Goal: Information Seeking & Learning: Learn about a topic

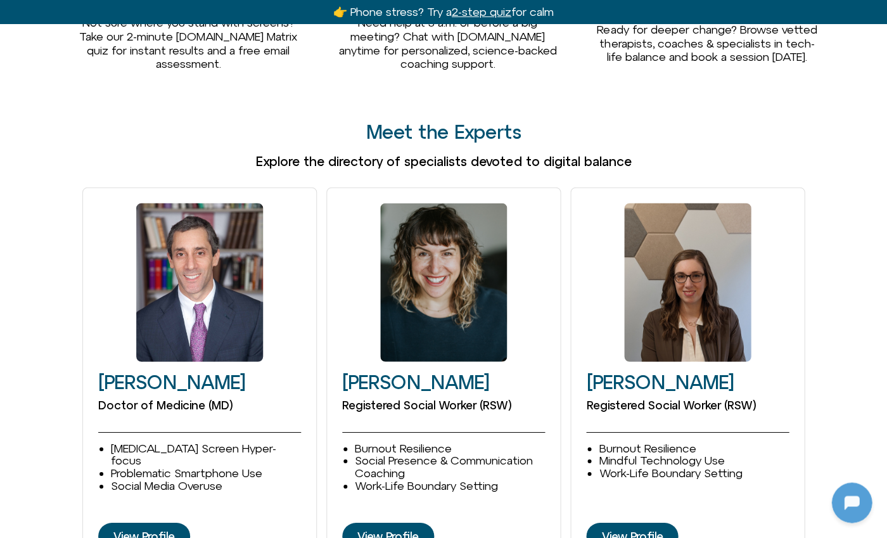
scroll to position [1599, 0]
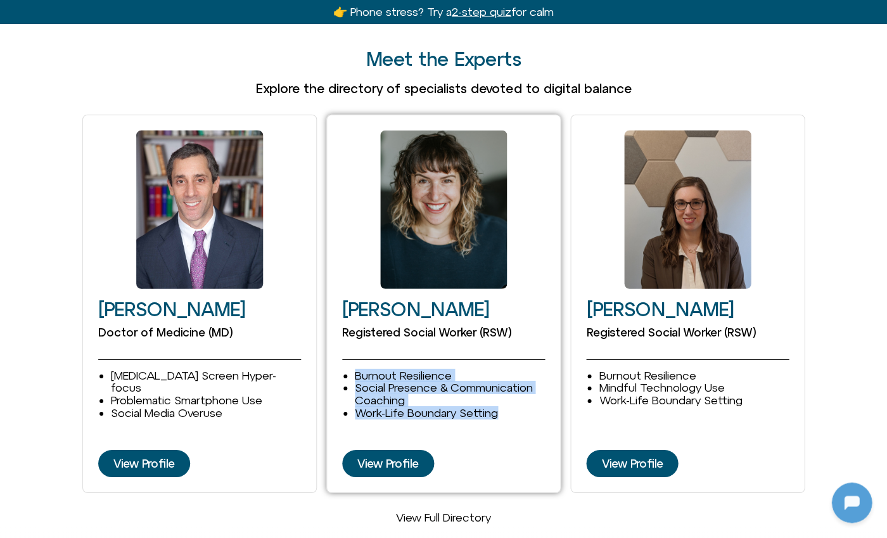
drag, startPoint x: 355, startPoint y: 350, endPoint x: 507, endPoint y: 390, distance: 156.6
click at [513, 389] on div "Burnout Resilience Social Presence & Communication Coaching Work-Life Boundary …" at bounding box center [443, 394] width 203 height 50
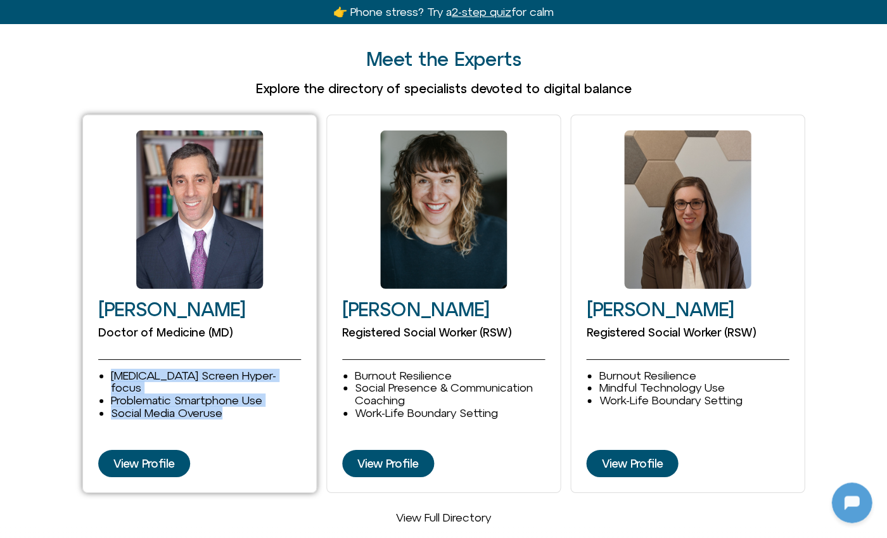
drag, startPoint x: 153, startPoint y: 358, endPoint x: 266, endPoint y: 375, distance: 114.7
click at [266, 375] on ul "ADHD Screen Hyper-focus Problematic Smartphone Use Social Media Overuse" at bounding box center [206, 394] width 190 height 50
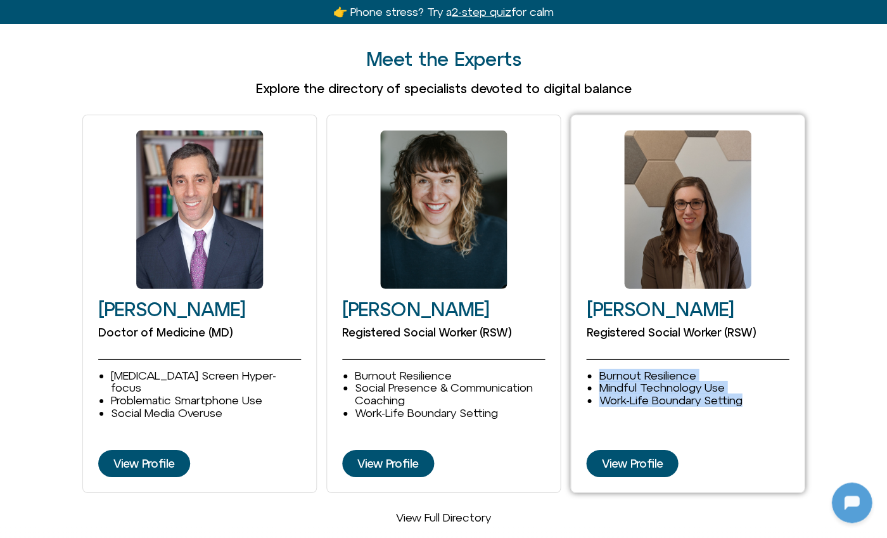
drag, startPoint x: 600, startPoint y: 348, endPoint x: 753, endPoint y: 376, distance: 155.1
click at [753, 376] on ul "Burnout Resilience Mindful Technology Use Work-Life Boundary Setting Depression…" at bounding box center [694, 387] width 190 height 37
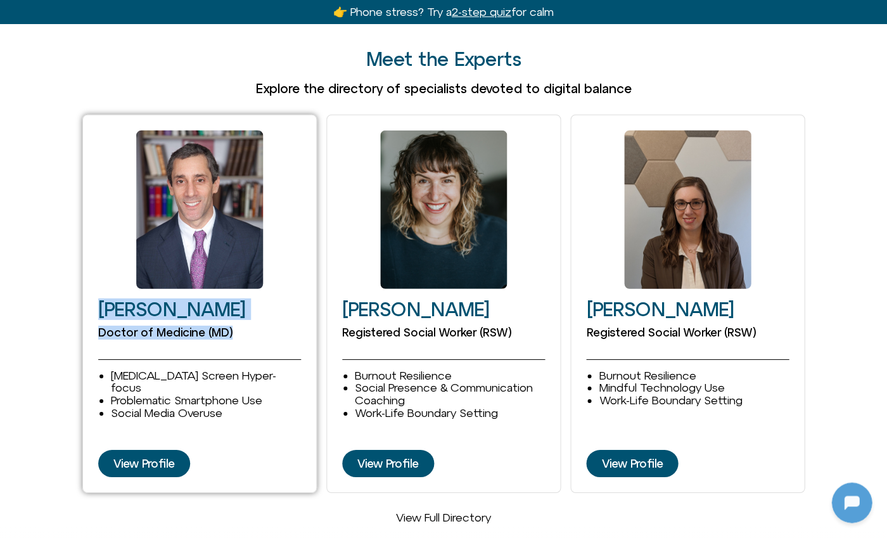
drag, startPoint x: 92, startPoint y: 279, endPoint x: 286, endPoint y: 314, distance: 196.9
click at [286, 314] on div "David Goldenberg Doctor of Medicine (MD) ADHD Screen Hyper-focus Problematic Sm…" at bounding box center [199, 304] width 234 height 379
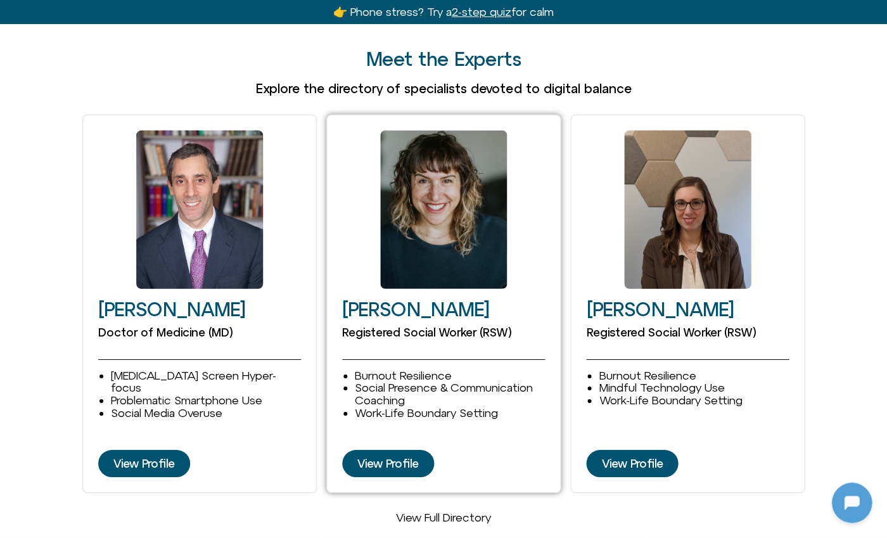
click at [371, 350] on div at bounding box center [443, 360] width 203 height 20
drag, startPoint x: 371, startPoint y: 282, endPoint x: 494, endPoint y: 281, distance: 122.3
click at [494, 299] on h2 "[PERSON_NAME]" at bounding box center [443, 309] width 203 height 21
drag, startPoint x: 339, startPoint y: 305, endPoint x: 536, endPoint y: 316, distance: 197.3
click at [540, 314] on div "Cleo Haber Registered Social Worker (RSW) Burnout Resilience Social Presence & …" at bounding box center [443, 304] width 234 height 379
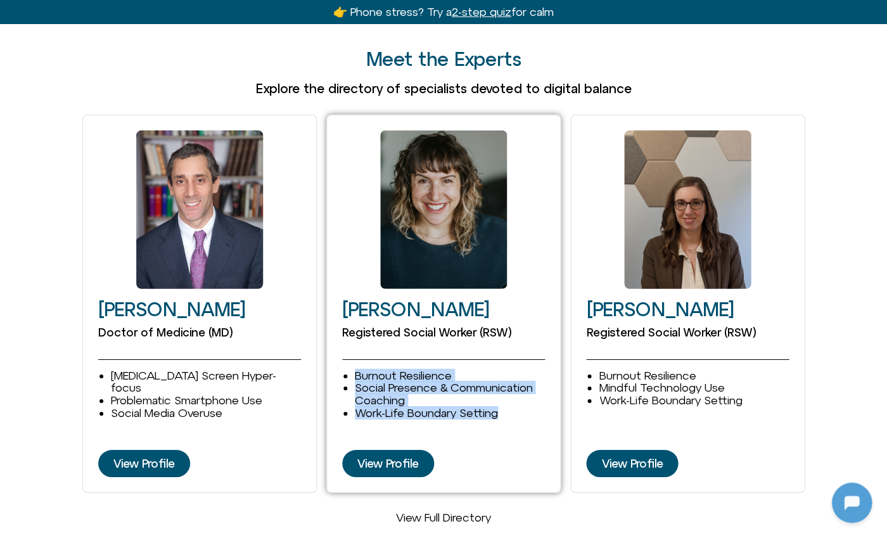
drag, startPoint x: 369, startPoint y: 350, endPoint x: 547, endPoint y: 388, distance: 182.1
click at [547, 388] on div "Cleo Haber Registered Social Worker (RSW) Burnout Resilience Social Presence & …" at bounding box center [443, 304] width 234 height 379
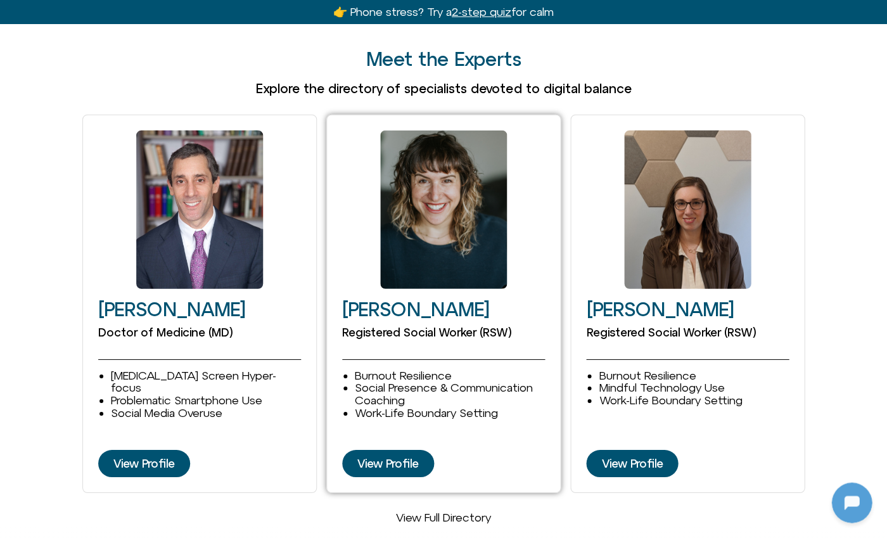
drag, startPoint x: 523, startPoint y: 392, endPoint x: 531, endPoint y: 392, distance: 7.6
click at [523, 407] on li "Work-Life Boundary Setting" at bounding box center [450, 413] width 190 height 13
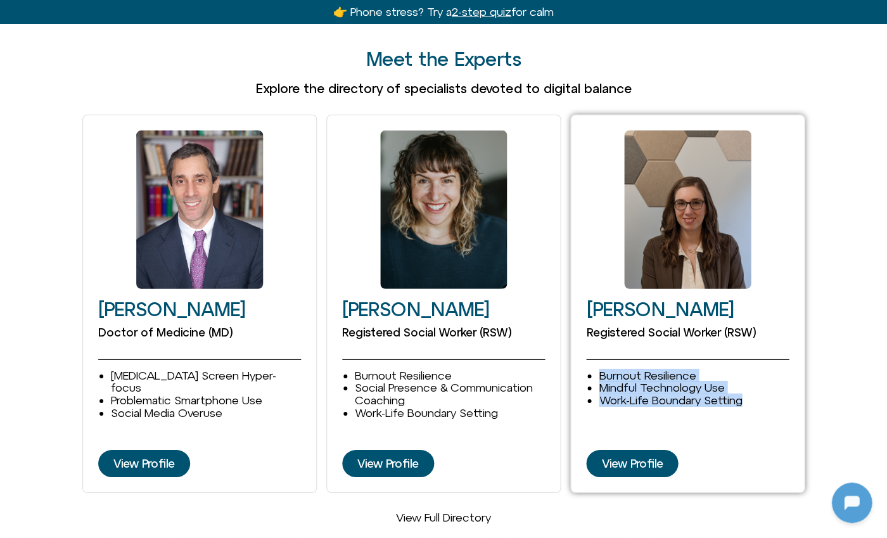
drag, startPoint x: 770, startPoint y: 372, endPoint x: 584, endPoint y: 348, distance: 187.2
click at [584, 348] on div "Stephanie Furlott Registered Social Worker (RSW) Burnout Resilience Mindful Tec…" at bounding box center [687, 304] width 234 height 379
click at [614, 369] on li "Burnout Resilience" at bounding box center [694, 375] width 190 height 13
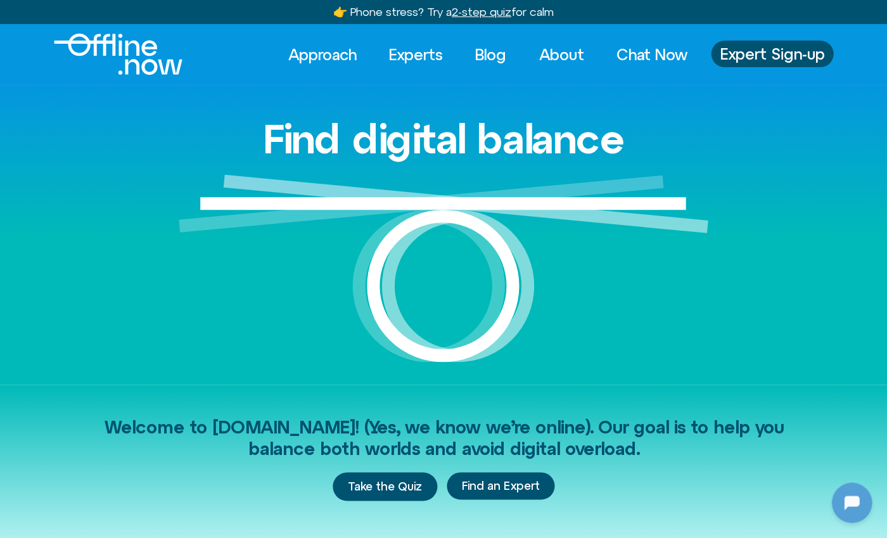
scroll to position [2, 0]
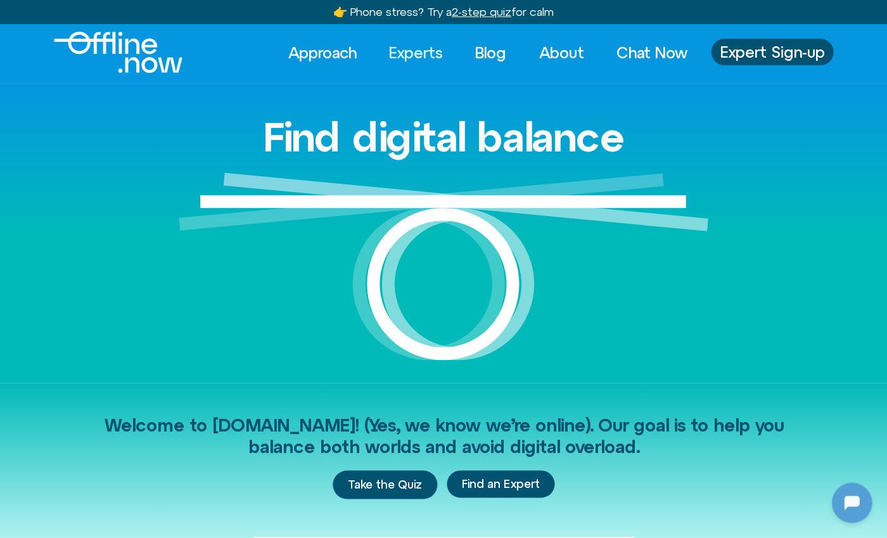
click at [413, 51] on link "Experts" at bounding box center [416, 53] width 77 height 28
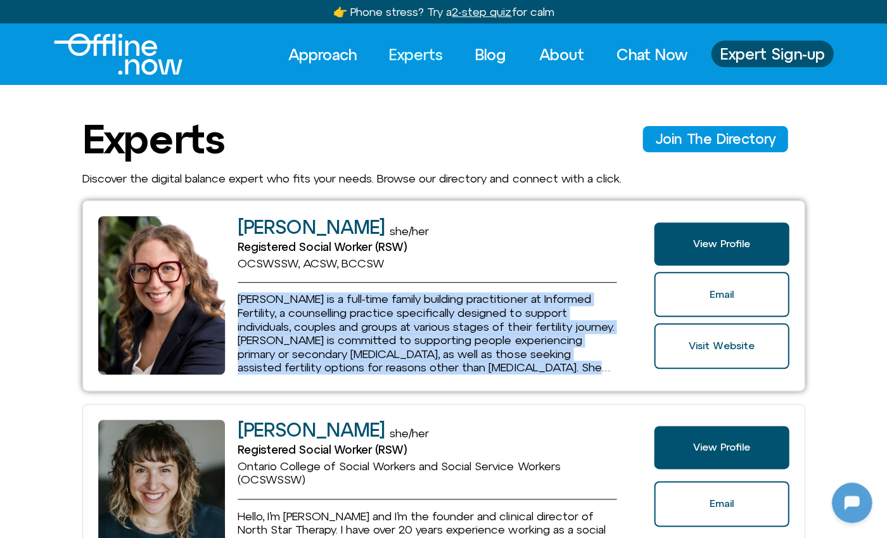
drag, startPoint x: 239, startPoint y: 295, endPoint x: 608, endPoint y: 369, distance: 376.0
click at [608, 369] on p "[PERSON_NAME] is a full-time family building practitioner at Informed Fertility…" at bounding box center [427, 333] width 379 height 82
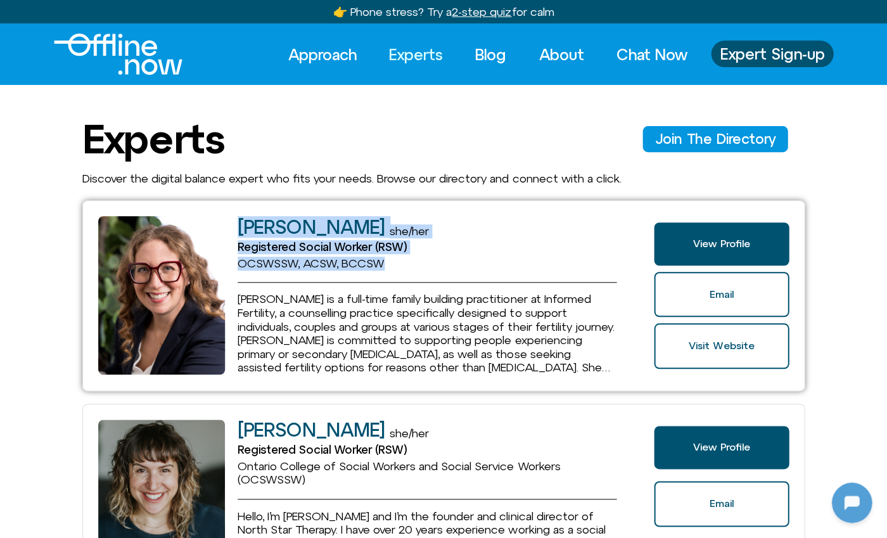
drag, startPoint x: 362, startPoint y: 257, endPoint x: 215, endPoint y: 228, distance: 149.9
click at [215, 228] on div "Blair Wexler-Singer she/her Registered Social Worker (RSW) OCSWSSW, ACSW, BCCSW…" at bounding box center [368, 295] width 541 height 159
click at [395, 267] on div "OCSWSSW, ACSW, BCCSW" at bounding box center [427, 264] width 379 height 14
drag, startPoint x: 408, startPoint y: 263, endPoint x: 211, endPoint y: 224, distance: 200.9
click at [211, 224] on div "Blair Wexler-Singer she/her Registered Social Worker (RSW) OCSWSSW, ACSW, BCCSW…" at bounding box center [368, 295] width 541 height 159
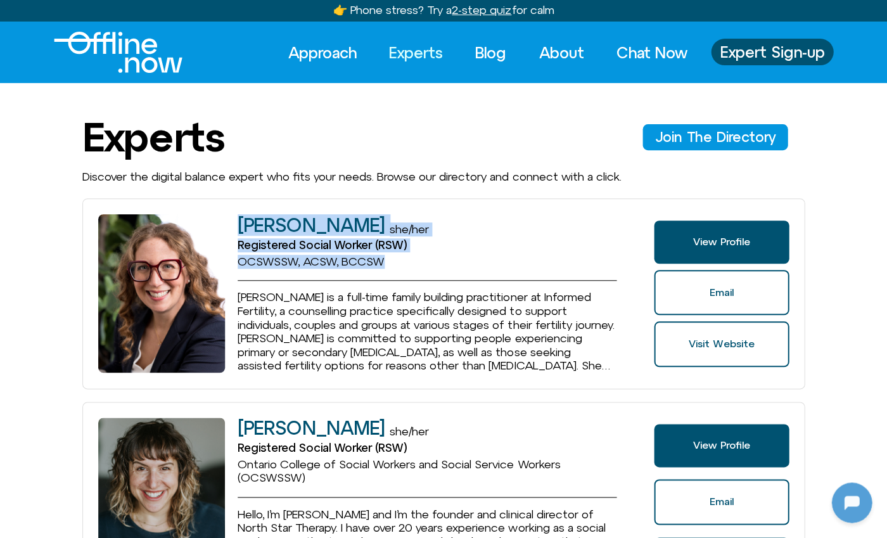
scroll to position [4, 0]
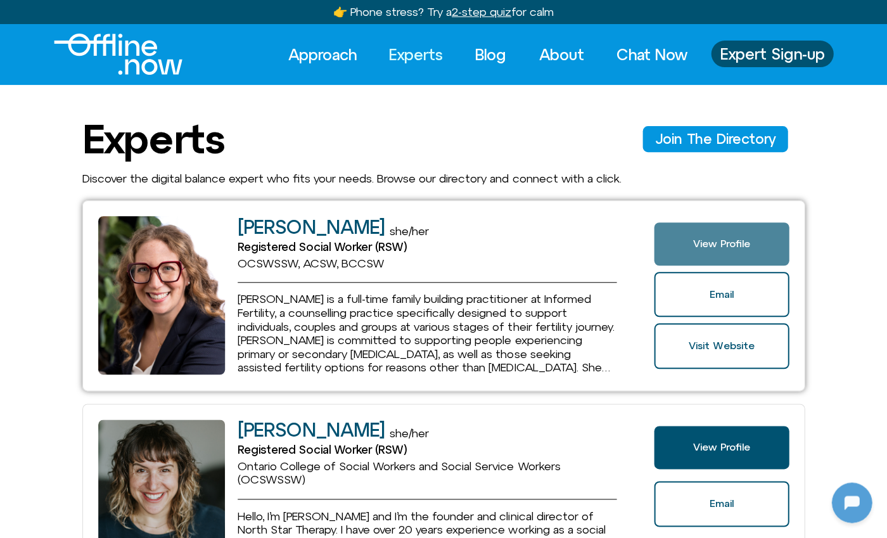
click at [676, 243] on span "View Profile" at bounding box center [721, 243] width 135 height 11
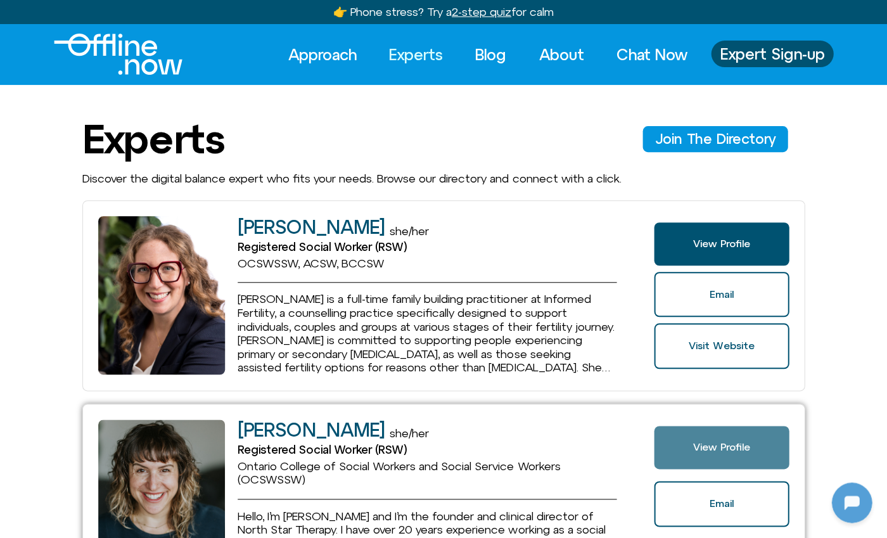
click at [724, 442] on span "View Profile" at bounding box center [721, 447] width 57 height 11
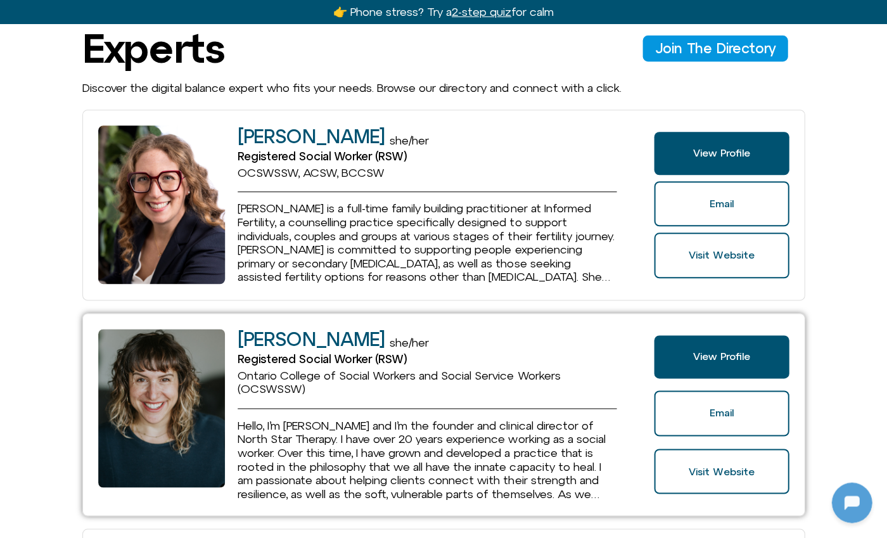
scroll to position [143, 0]
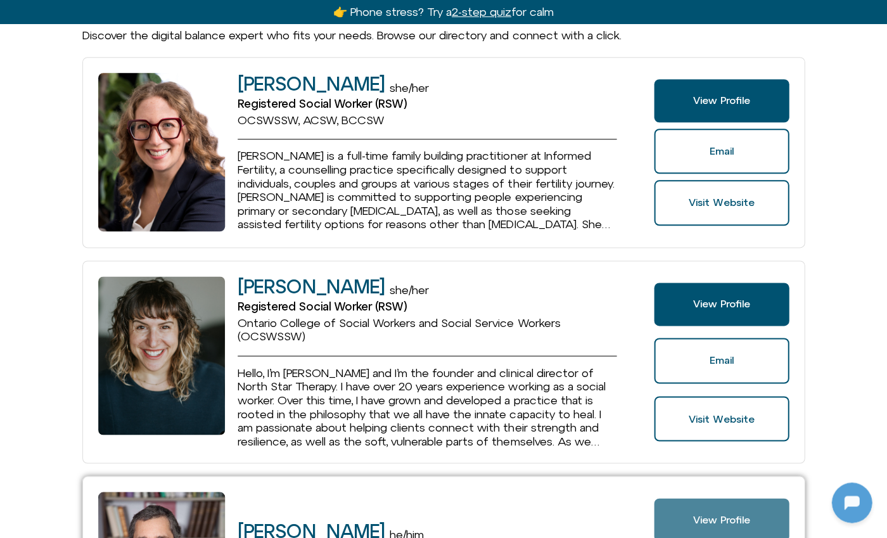
drag, startPoint x: 736, startPoint y: 500, endPoint x: 715, endPoint y: 490, distance: 23.5
click at [736, 500] on link "View Profile" at bounding box center [721, 519] width 135 height 43
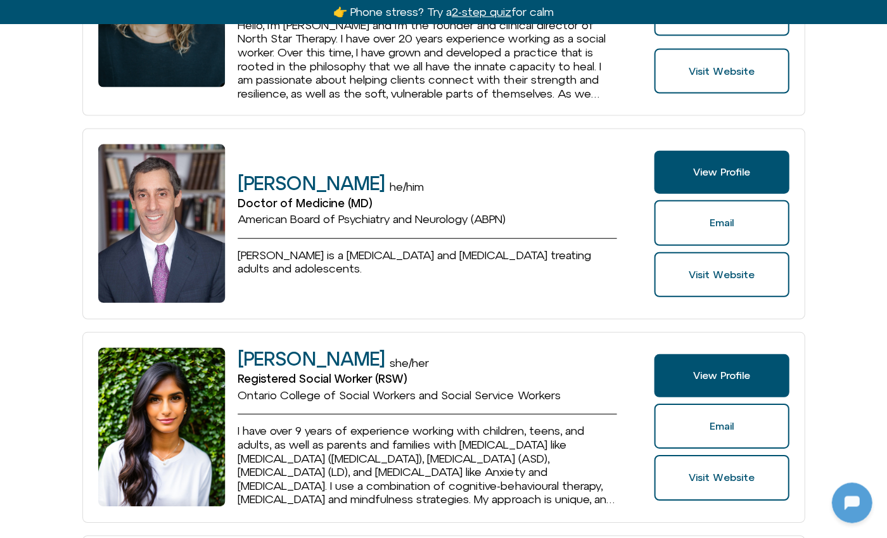
scroll to position [620, 0]
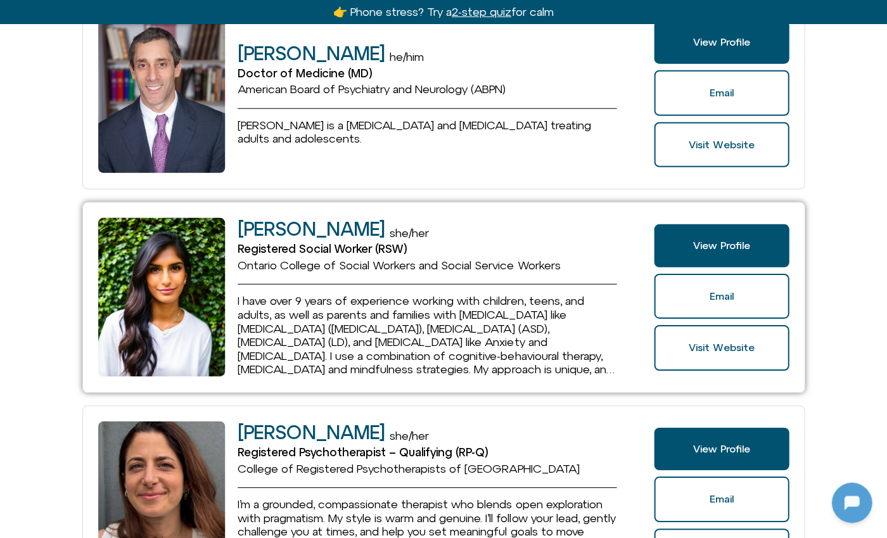
click at [708, 263] on div "View Profile Email Visit Website" at bounding box center [721, 297] width 135 height 159
click at [702, 240] on span "View Profile" at bounding box center [721, 245] width 57 height 11
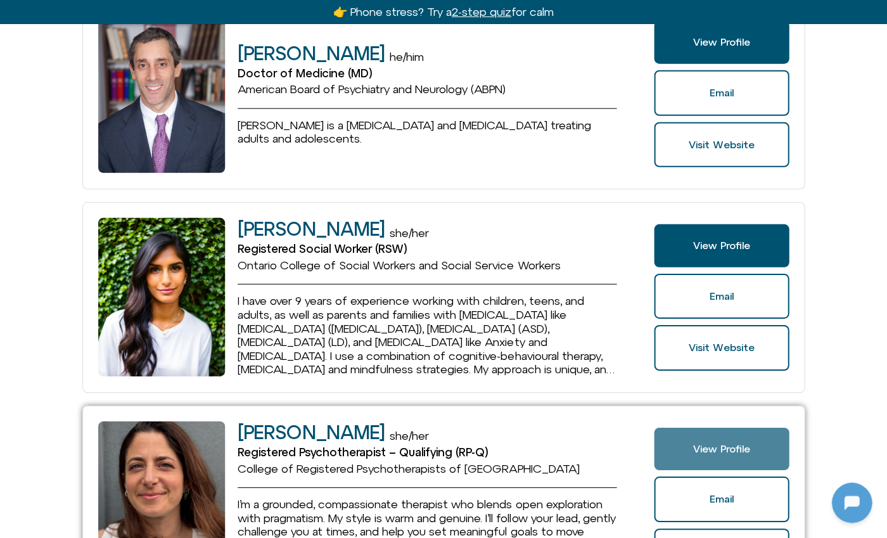
click at [719, 430] on link "View Profile" at bounding box center [721, 449] width 135 height 43
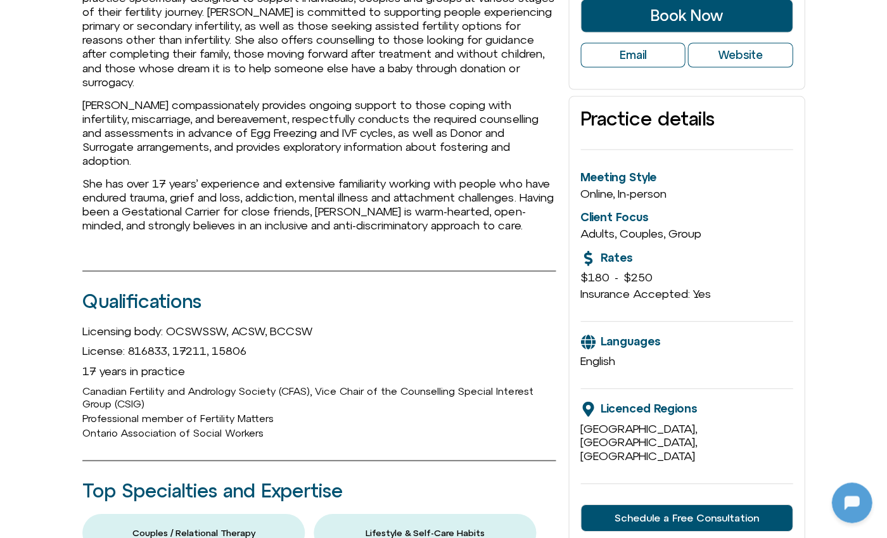
scroll to position [2002, 0]
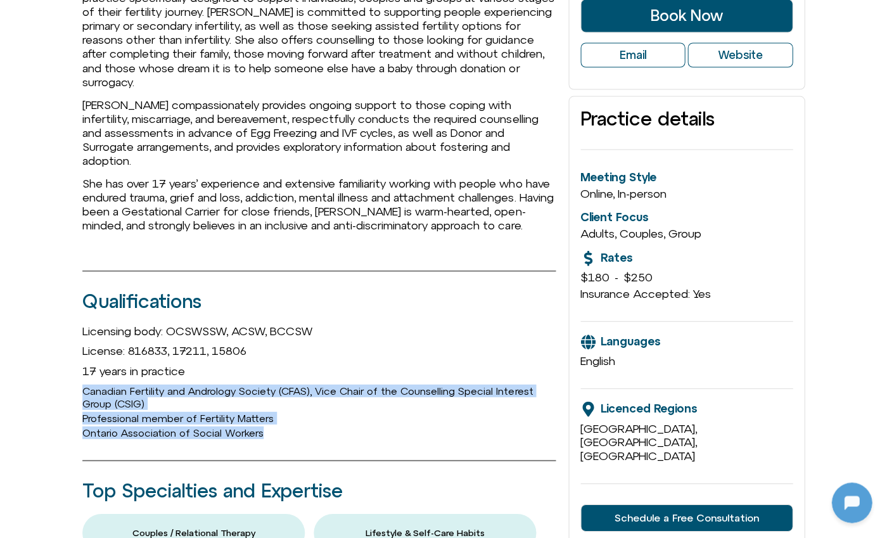
drag, startPoint x: 252, startPoint y: 419, endPoint x: 69, endPoint y: 388, distance: 185.6
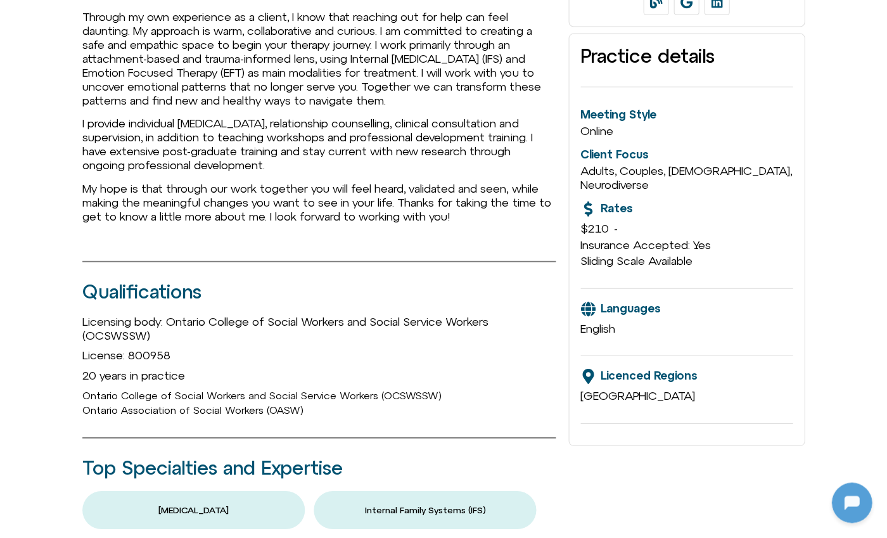
scroll to position [2002, 0]
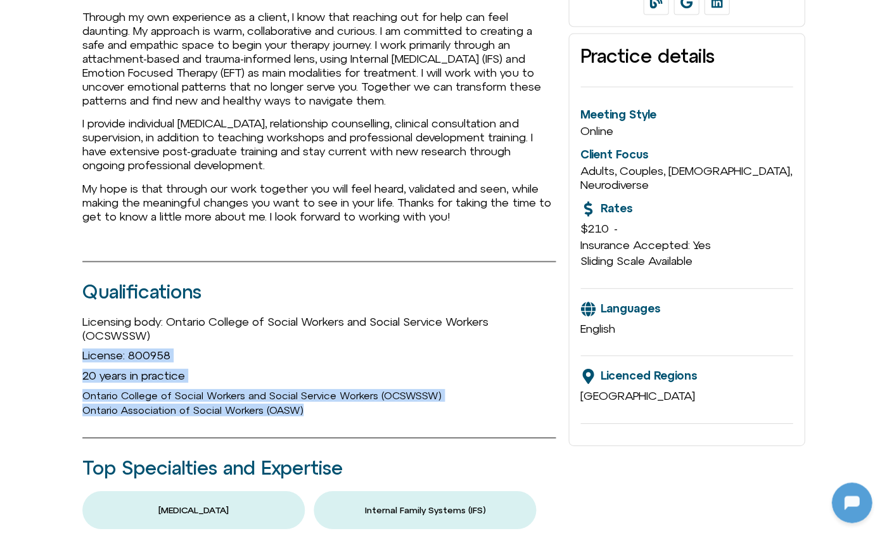
drag, startPoint x: 325, startPoint y: 401, endPoint x: 71, endPoint y: 344, distance: 260.4
click at [149, 369] on span "20 years in practice" at bounding box center [133, 375] width 103 height 13
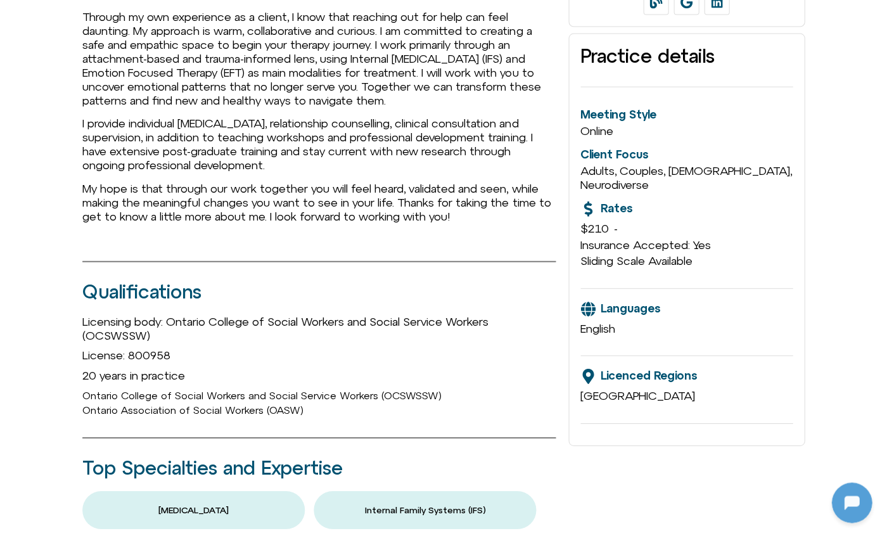
click at [312, 404] on div "Ontario Association of Social Workers (OASW)" at bounding box center [318, 410] width 473 height 13
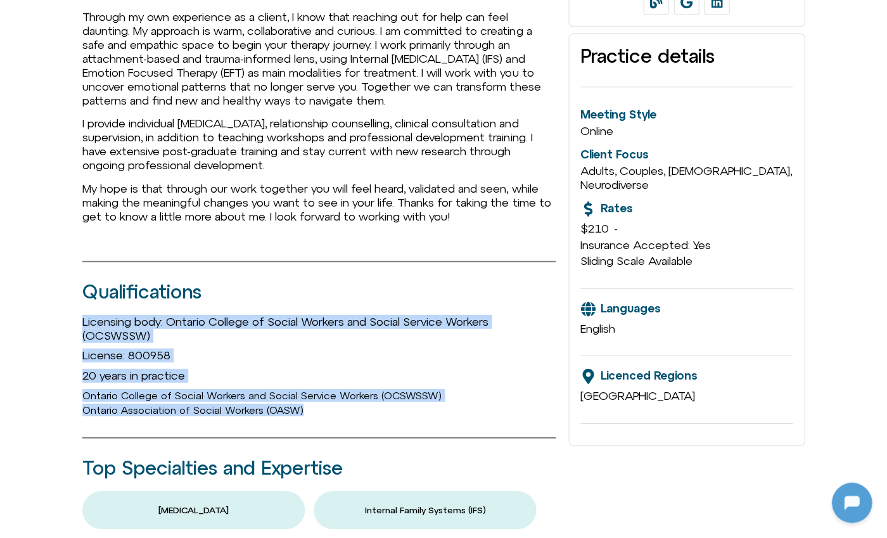
drag, startPoint x: 262, startPoint y: 388, endPoint x: 101, endPoint y: 333, distance: 169.9
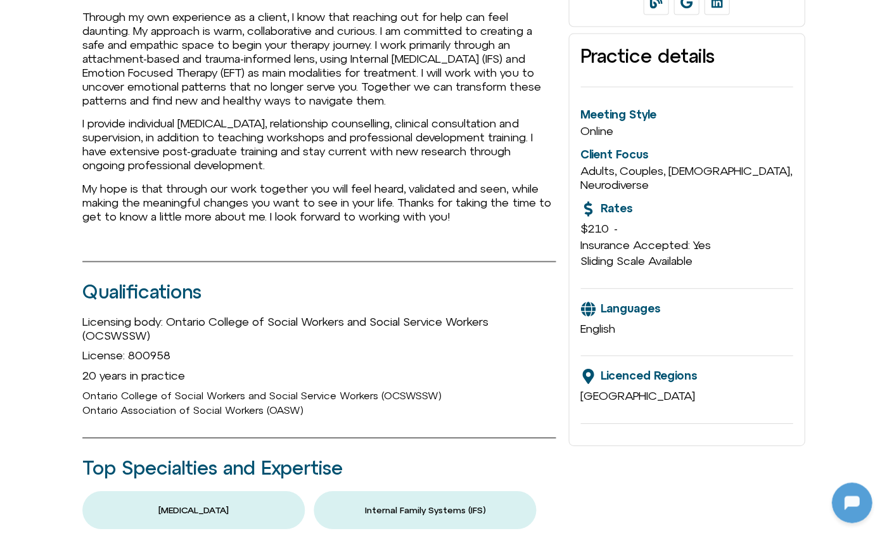
drag, startPoint x: 150, startPoint y: 347, endPoint x: 173, endPoint y: 355, distance: 24.6
click at [150, 349] on span "License: 800958" at bounding box center [126, 354] width 88 height 13
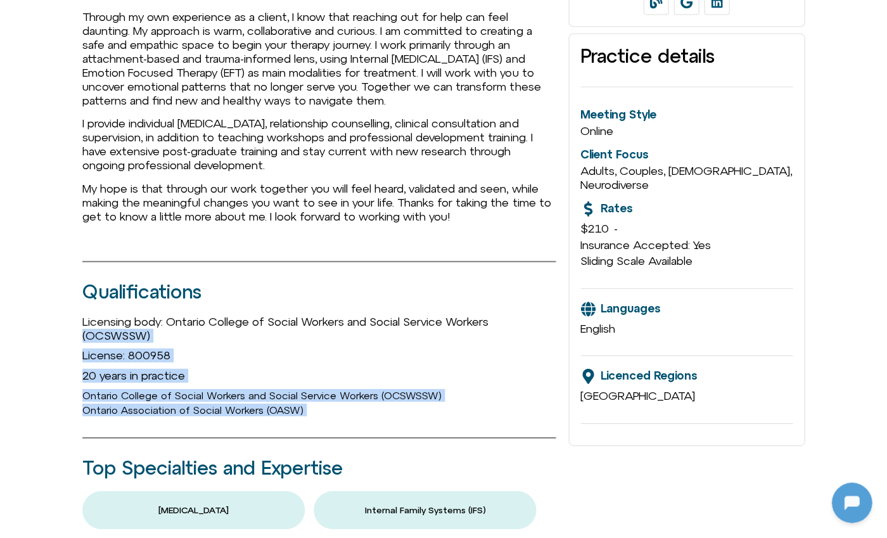
drag, startPoint x: 307, startPoint y: 411, endPoint x: 68, endPoint y: 330, distance: 251.5
click at [84, 369] on span "20 years in practice" at bounding box center [133, 375] width 103 height 13
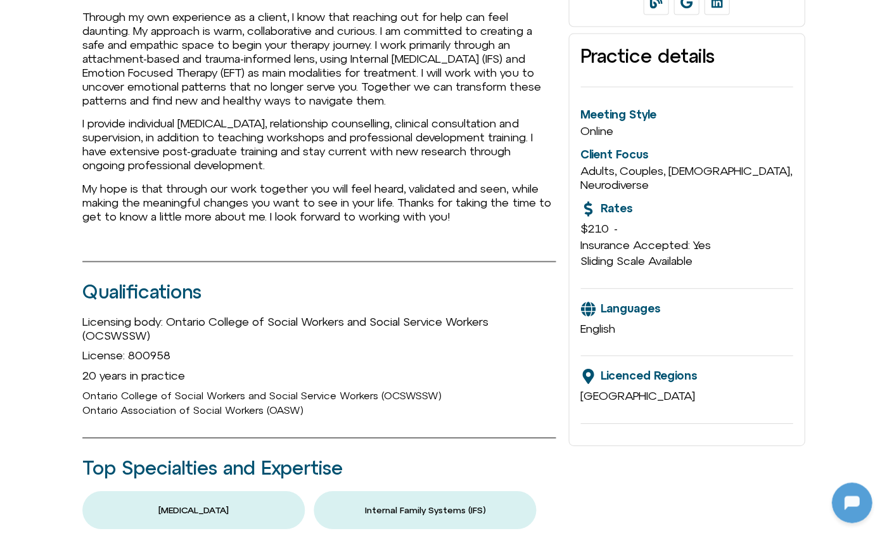
scroll to position [0, 0]
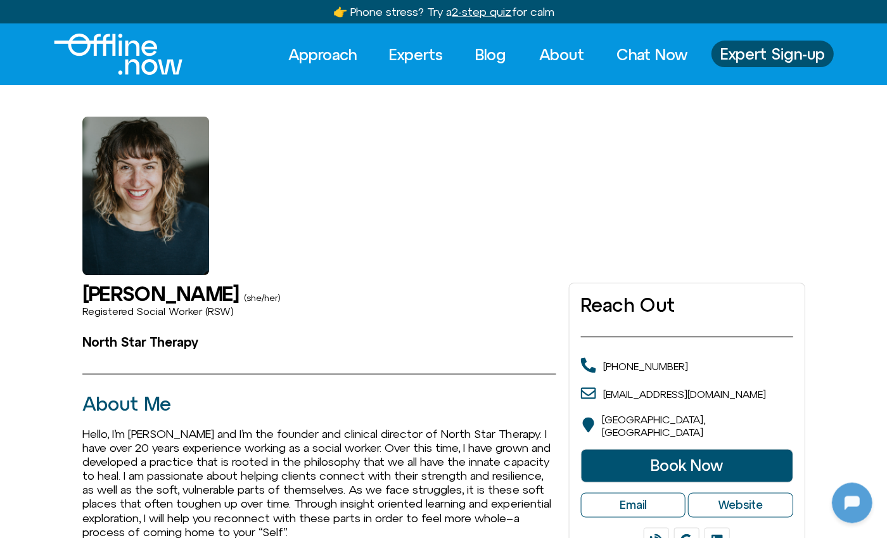
click at [138, 51] on img "Logo" at bounding box center [118, 54] width 129 height 41
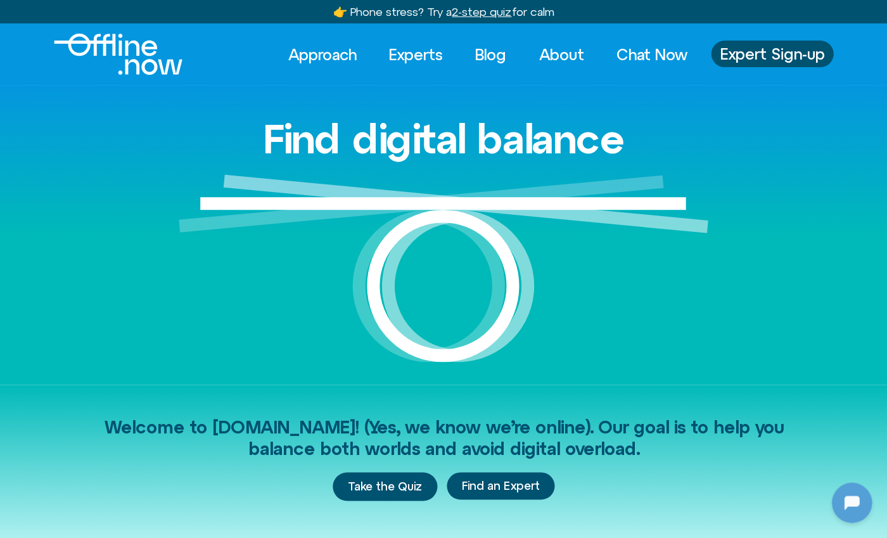
scroll to position [2002, 0]
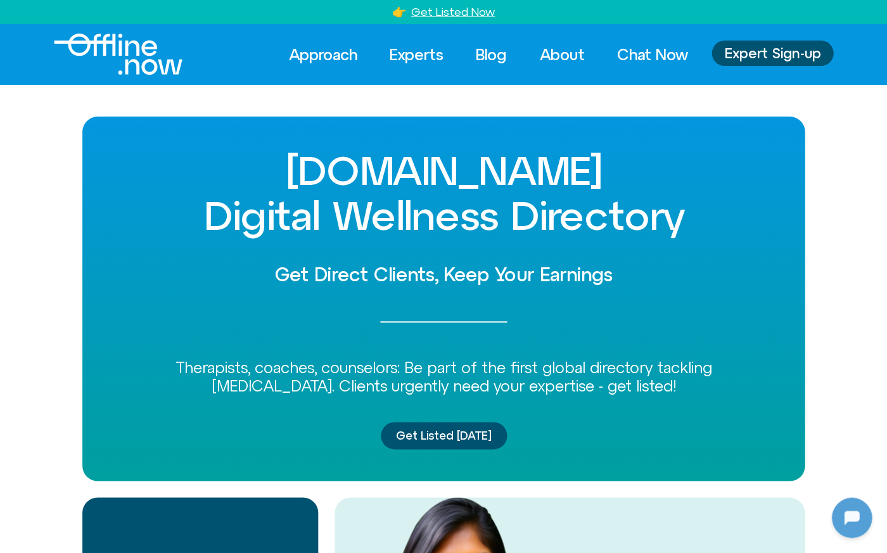
scroll to position [2002, 0]
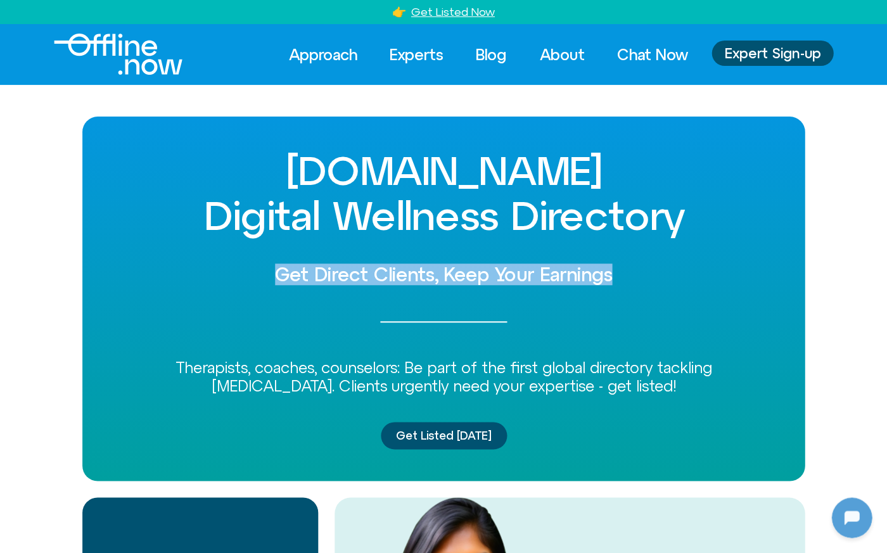
drag, startPoint x: 272, startPoint y: 274, endPoint x: 622, endPoint y: 263, distance: 350.6
click at [622, 264] on h2 "Get Direct Clients, Keep Your Earnings" at bounding box center [443, 274] width 659 height 21
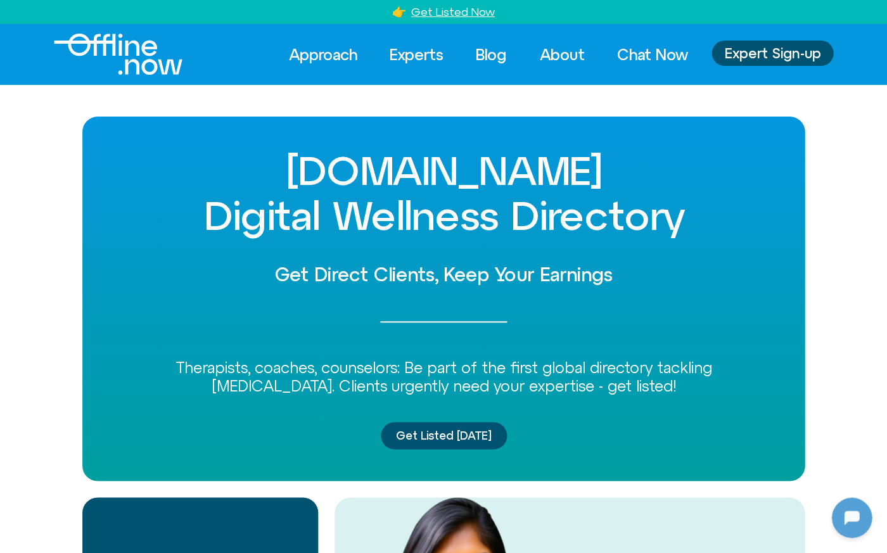
drag, startPoint x: 294, startPoint y: 281, endPoint x: 284, endPoint y: 281, distance: 9.5
click at [294, 282] on h2 "Get Direct Clients, Keep Your Earnings" at bounding box center [443, 274] width 659 height 21
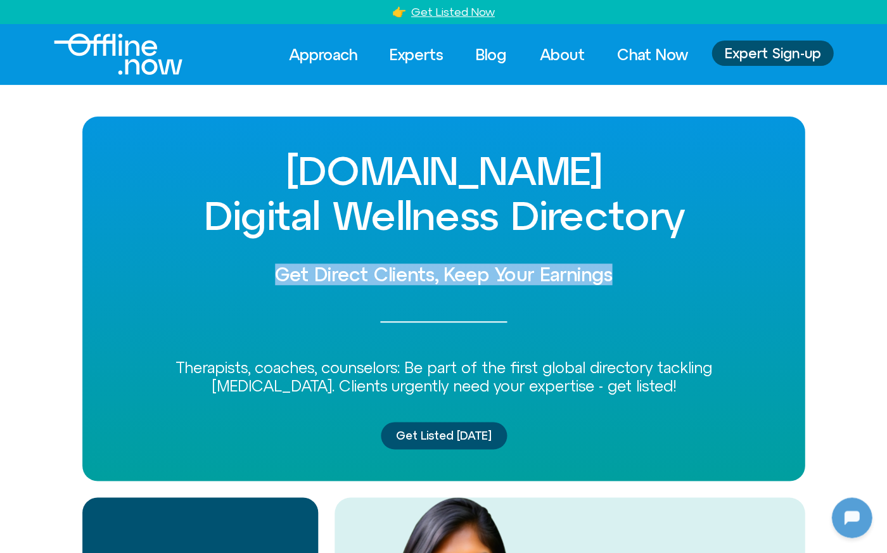
drag, startPoint x: 271, startPoint y: 274, endPoint x: 620, endPoint y: 270, distance: 349.1
click at [620, 270] on h2 "Get Direct Clients, Keep Your Earnings" at bounding box center [443, 274] width 659 height 21
click at [746, 53] on span "Expert Sign-up" at bounding box center [772, 53] width 96 height 15
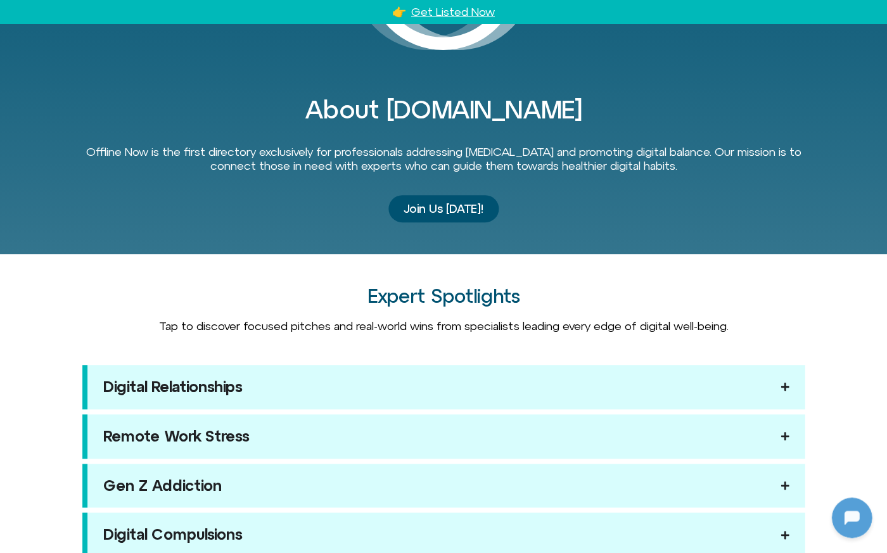
scroll to position [1028, 0]
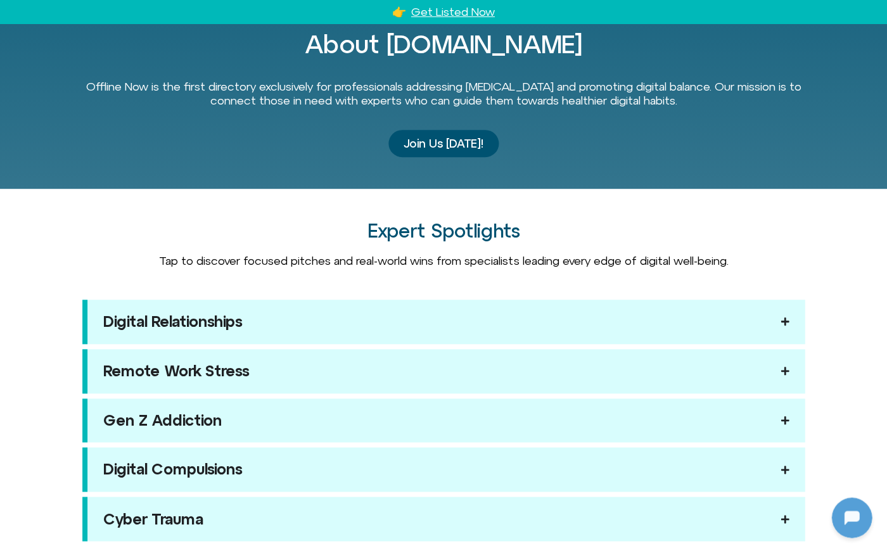
click at [267, 317] on summary "Digital Relationships" at bounding box center [443, 322] width 722 height 44
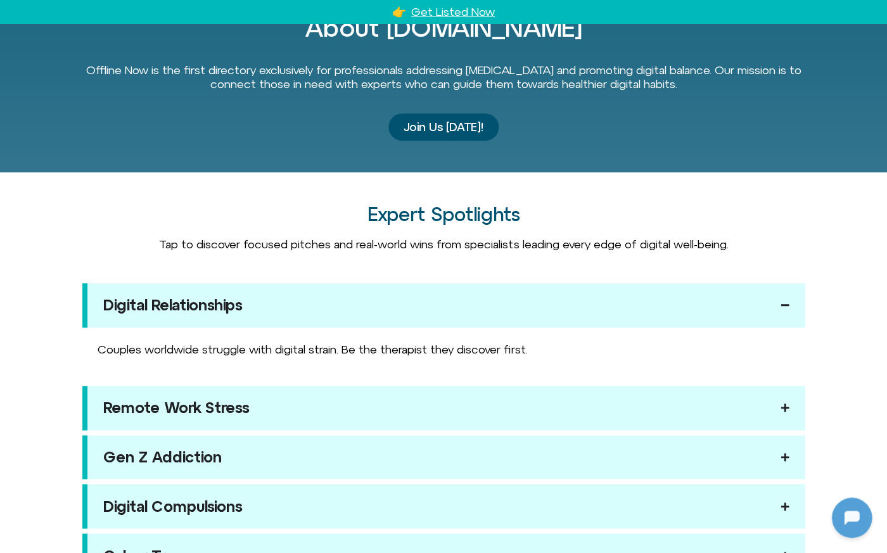
scroll to position [1077, 0]
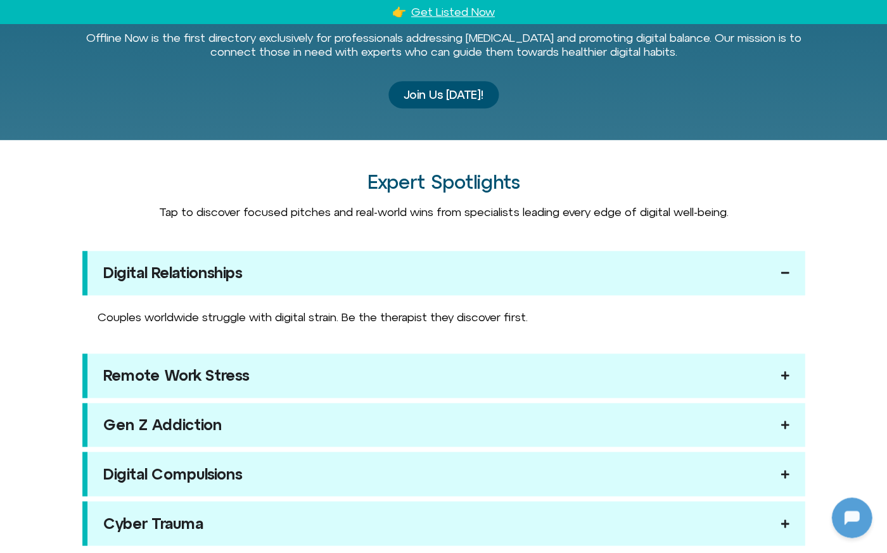
click at [281, 367] on summary "Remote Work Stress" at bounding box center [443, 376] width 722 height 44
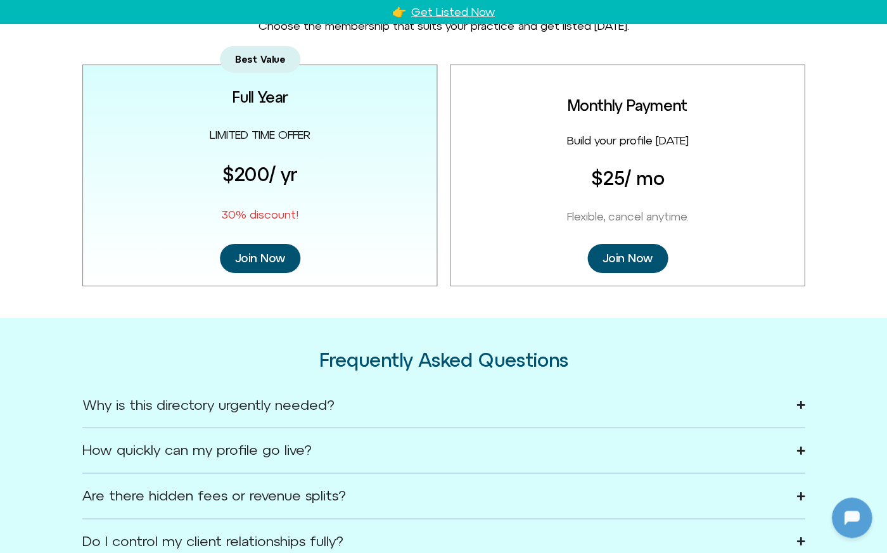
scroll to position [1758, 0]
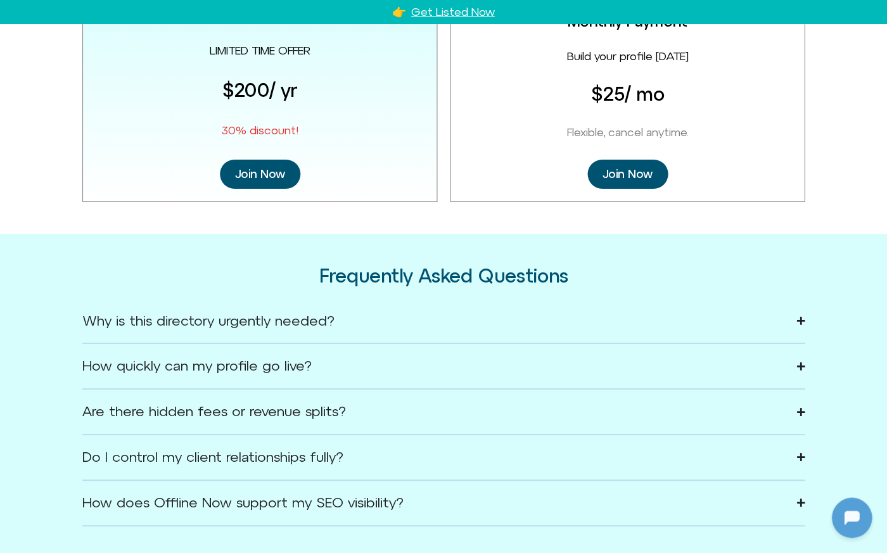
click at [297, 406] on div "Are there hidden fees or revenue splits?" at bounding box center [214, 412] width 264 height 13
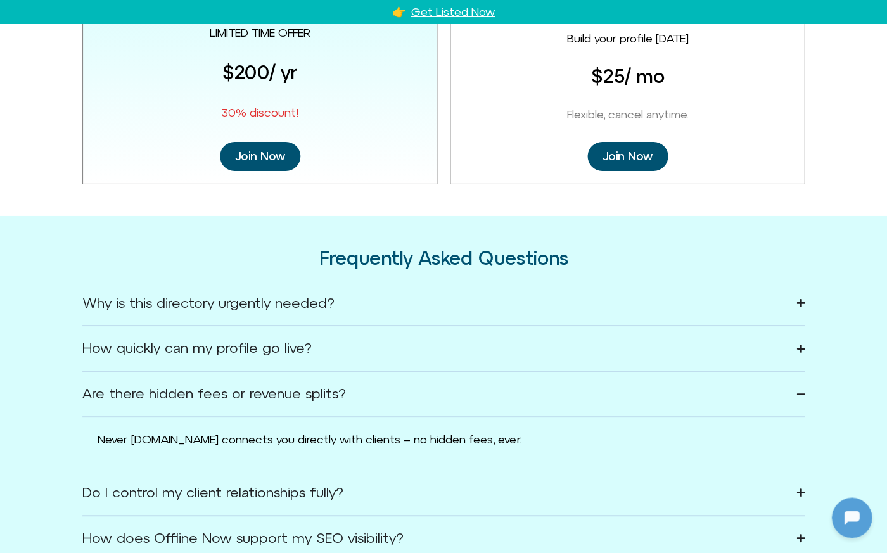
scroll to position [1799, 0]
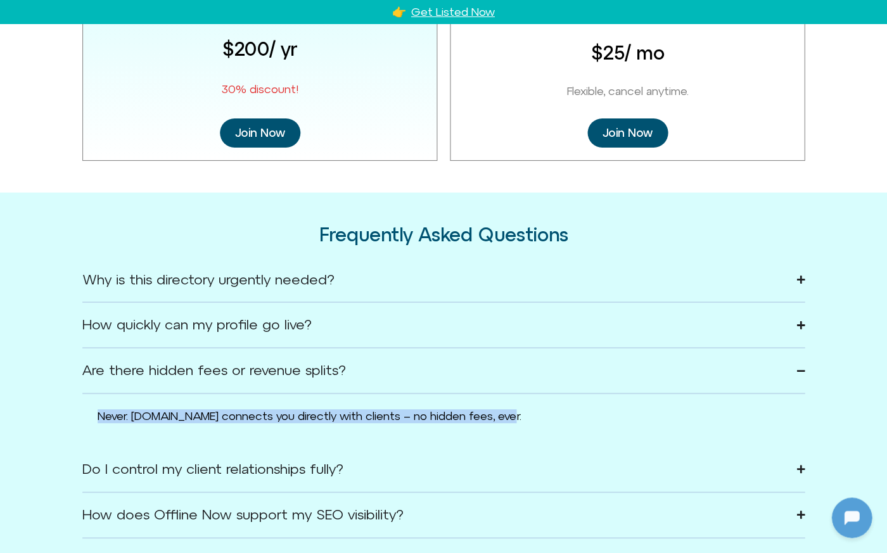
drag, startPoint x: 98, startPoint y: 406, endPoint x: 540, endPoint y: 406, distance: 442.3
click at [540, 409] on p "Never. Offline.now connects you directly with clients – no hidden fees, ever." at bounding box center [444, 416] width 692 height 14
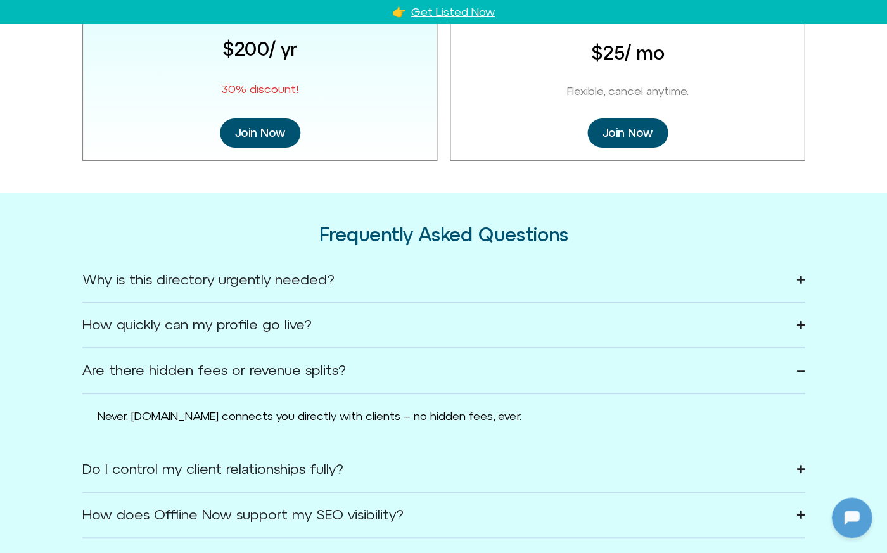
click at [312, 463] on div "Do I control my client relationships fully?" at bounding box center [212, 469] width 261 height 13
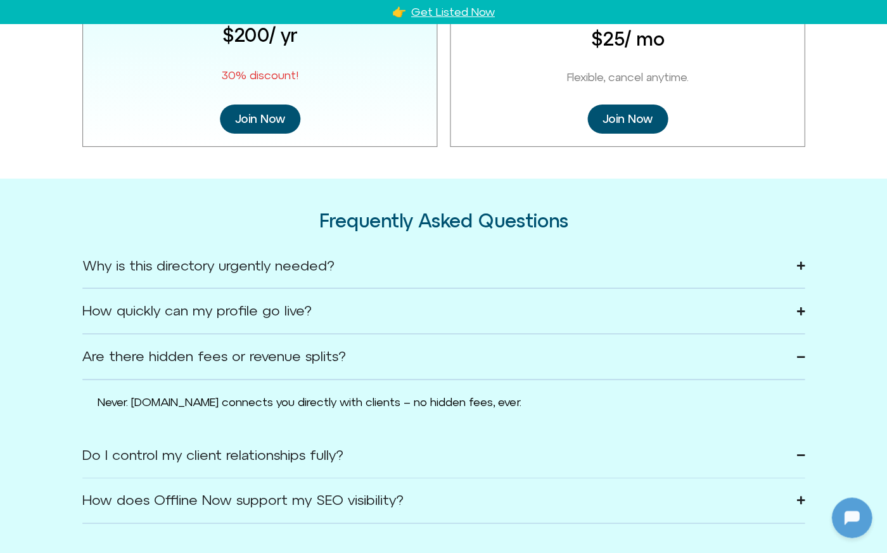
scroll to position [1852, 0]
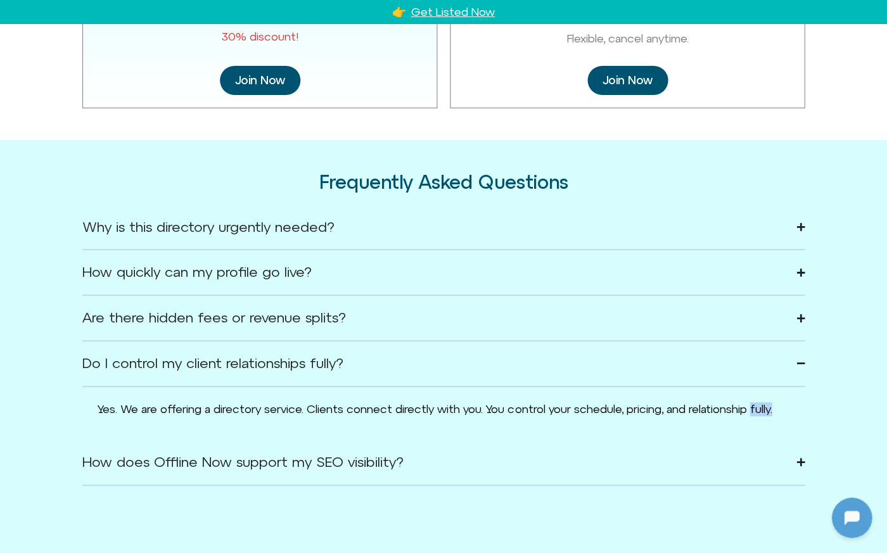
drag, startPoint x: 92, startPoint y: 405, endPoint x: 191, endPoint y: 419, distance: 100.5
click at [191, 419] on div "Yes. We are offering a directory service. Clients connect directly with you. Yo…" at bounding box center [443, 413] width 722 height 53
click at [195, 414] on p "Yes. We are offering a directory service. Clients connect directly with you. Yo…" at bounding box center [444, 409] width 692 height 14
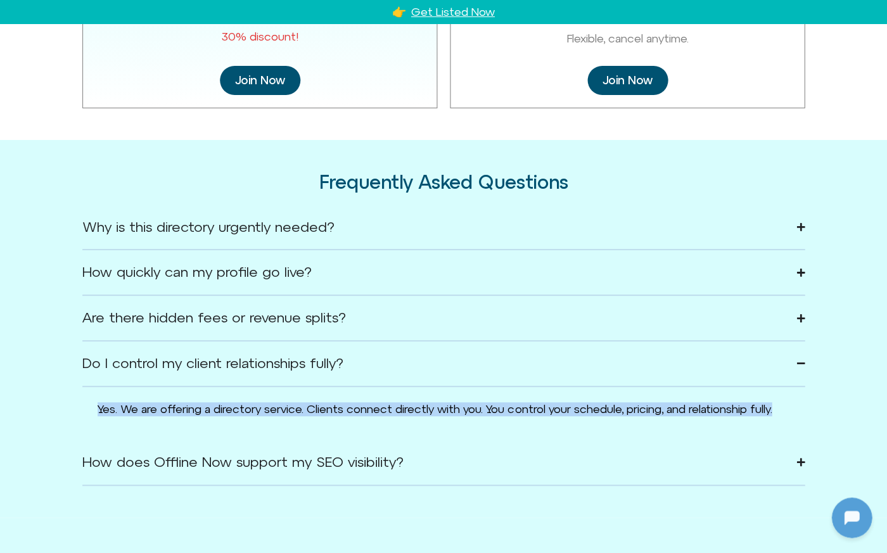
drag, startPoint x: 93, startPoint y: 395, endPoint x: 184, endPoint y: 420, distance: 93.9
click at [184, 420] on div "Yes. We are offering a directory service. Clients connect directly with you. Yo…" at bounding box center [443, 413] width 722 height 53
click at [157, 418] on div "Yes. We are offering a directory service. Clients connect directly with you. Yo…" at bounding box center [444, 413] width 692 height 23
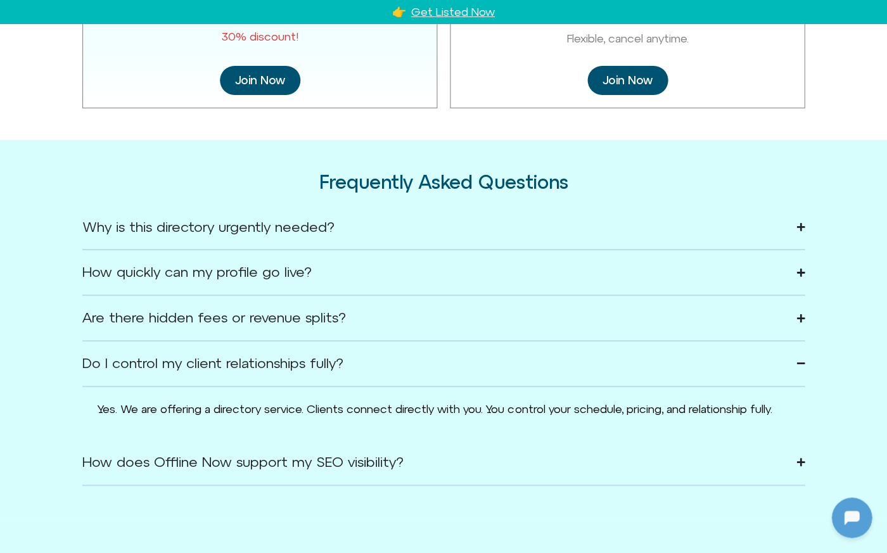
click at [125, 315] on summary "Are there hidden fees or revenue splits?" at bounding box center [443, 319] width 722 height 46
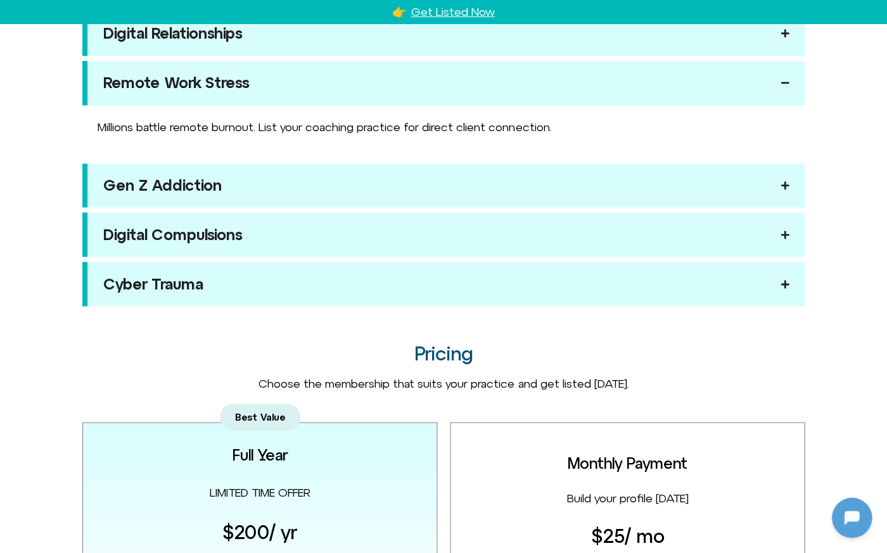
scroll to position [0, 0]
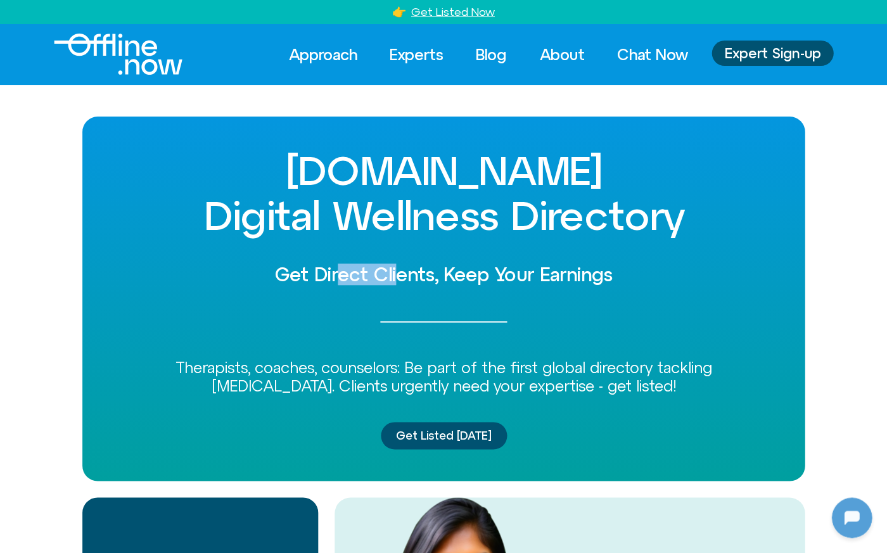
drag, startPoint x: 335, startPoint y: 273, endPoint x: 394, endPoint y: 279, distance: 59.9
click at [394, 279] on h2 "Get Direct Clients, Keep Your Earnings" at bounding box center [443, 274] width 659 height 21
click at [473, 272] on h2 "Get Direct Clients, Keep Your Earnings" at bounding box center [443, 274] width 659 height 21
click at [348, 278] on h2 "Get Direct Clients, Keep Your Earnings" at bounding box center [443, 274] width 659 height 21
drag, startPoint x: 348, startPoint y: 278, endPoint x: 414, endPoint y: 278, distance: 66.5
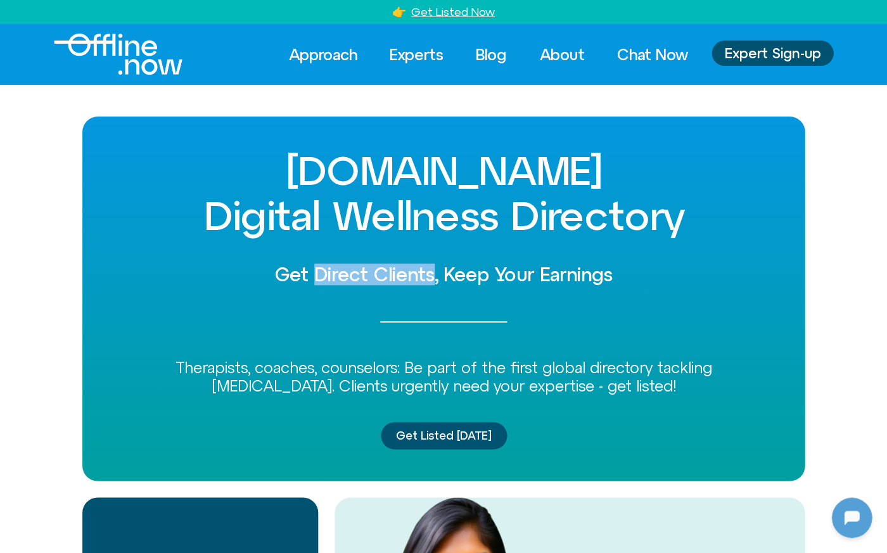
click at [414, 278] on h2 "Get Direct Clients, Keep Your Earnings" at bounding box center [443, 274] width 659 height 21
click at [513, 273] on h2 "Get Direct Clients, Keep Your Earnings" at bounding box center [443, 274] width 659 height 21
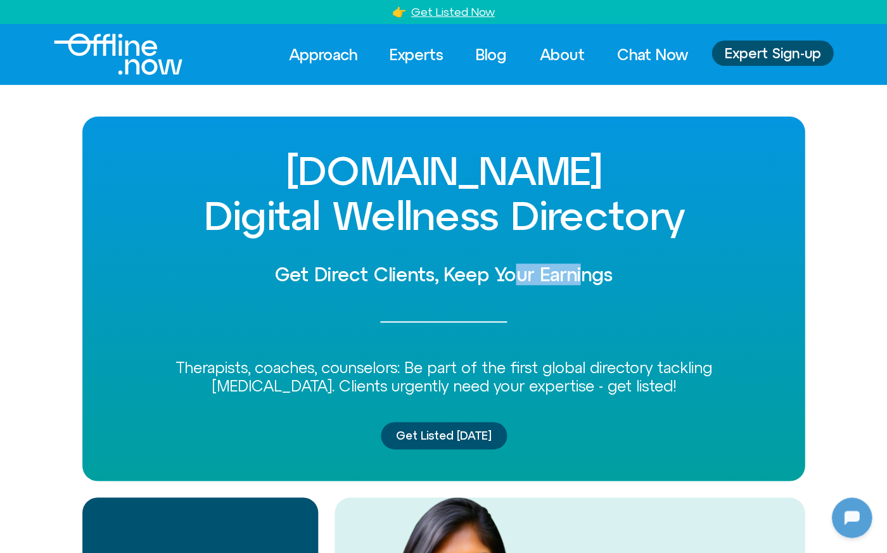
drag, startPoint x: 537, startPoint y: 276, endPoint x: 585, endPoint y: 274, distance: 47.6
click at [585, 274] on h2 "Get Direct Clients, Keep Your Earnings" at bounding box center [443, 274] width 659 height 21
click at [468, 273] on h2 "Get Direct Clients, Keep Your Earnings" at bounding box center [443, 274] width 659 height 21
drag, startPoint x: 468, startPoint y: 273, endPoint x: 565, endPoint y: 274, distance: 97.6
click at [565, 274] on h2 "Get Direct Clients, Keep Your Earnings" at bounding box center [443, 274] width 659 height 21
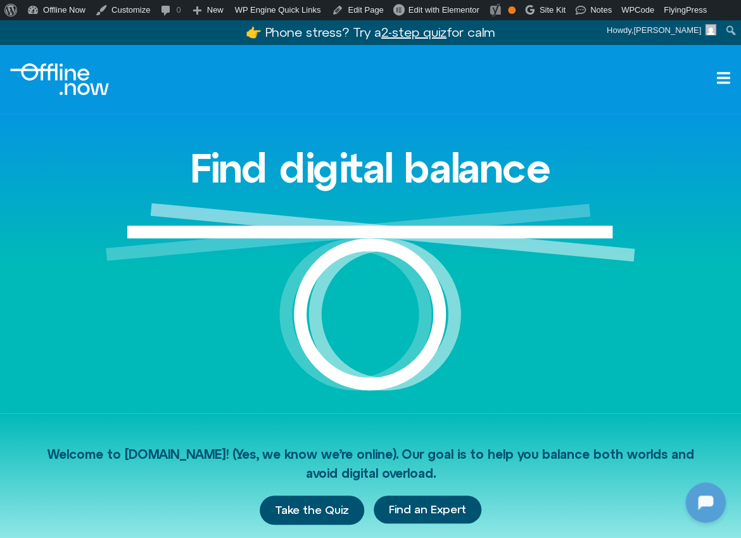
click at [727, 76] on icon at bounding box center [723, 77] width 15 height 15
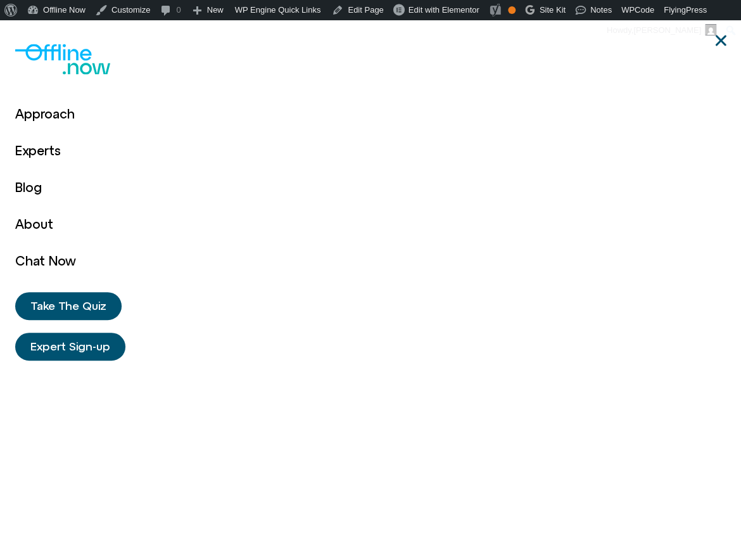
scroll to position [2002, 0]
click at [37, 153] on link "Experts" at bounding box center [45, 150] width 61 height 37
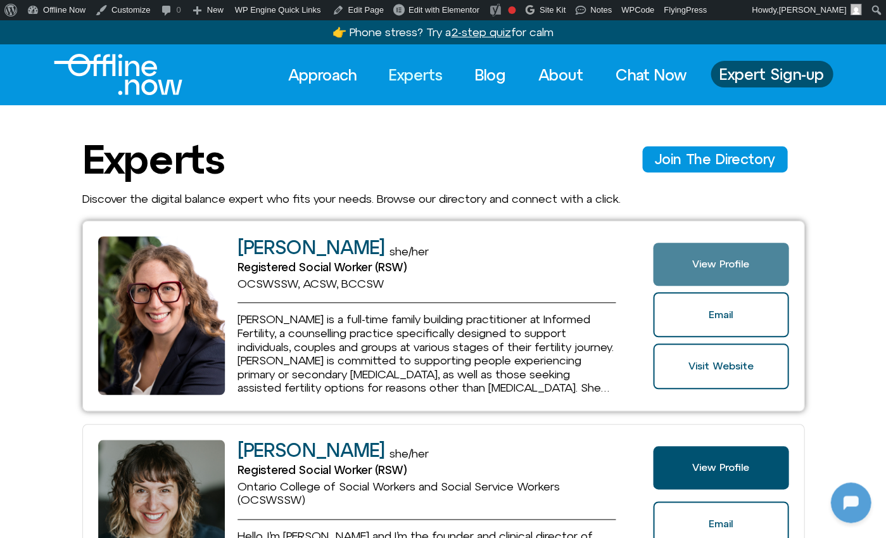
scroll to position [1953, 0]
click at [741, 252] on link "View Profile" at bounding box center [720, 264] width 135 height 43
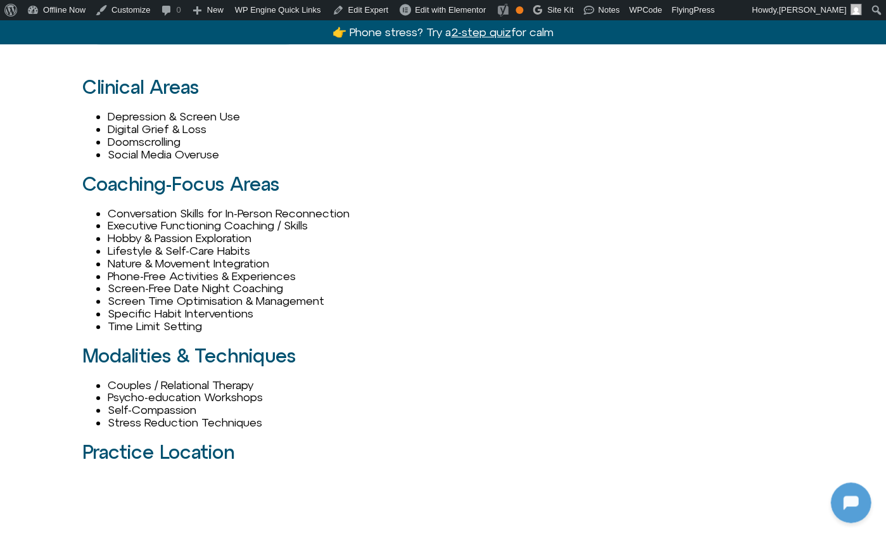
scroll to position [1199, 0]
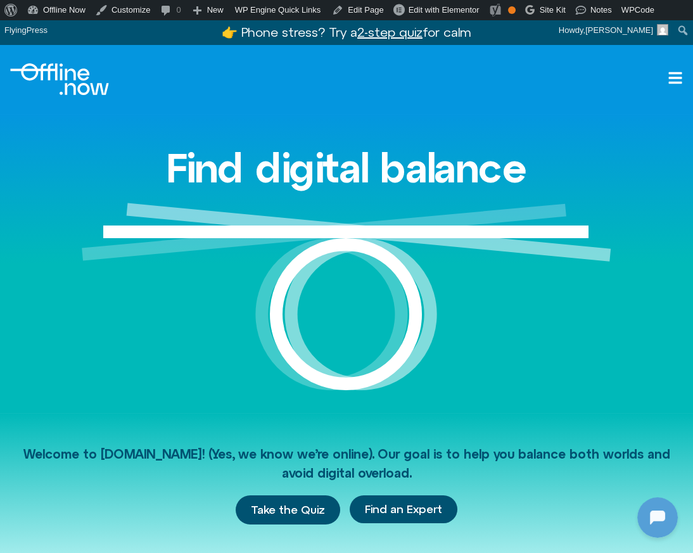
click at [681, 80] on icon at bounding box center [675, 77] width 15 height 15
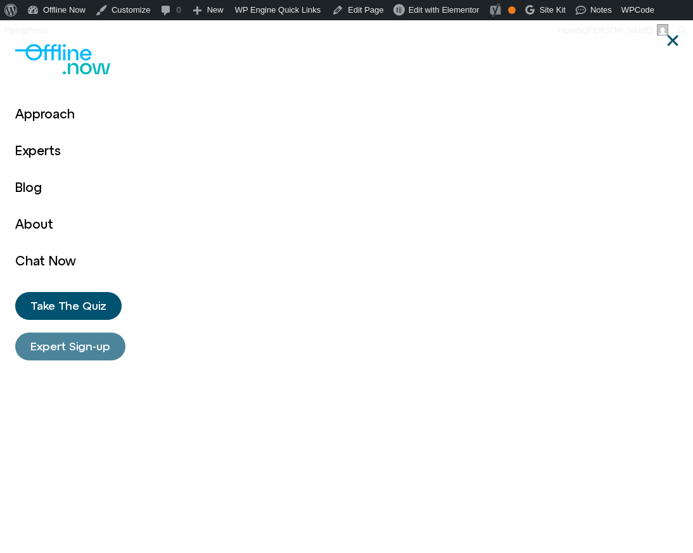
scroll to position [1831, 0]
click at [70, 344] on span "Expert Sign-up" at bounding box center [70, 346] width 80 height 13
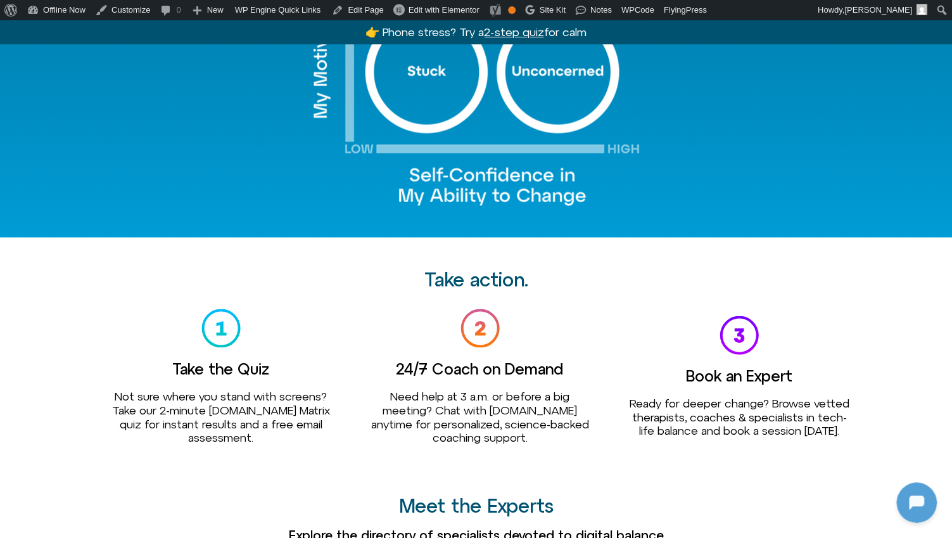
scroll to position [1281, 0]
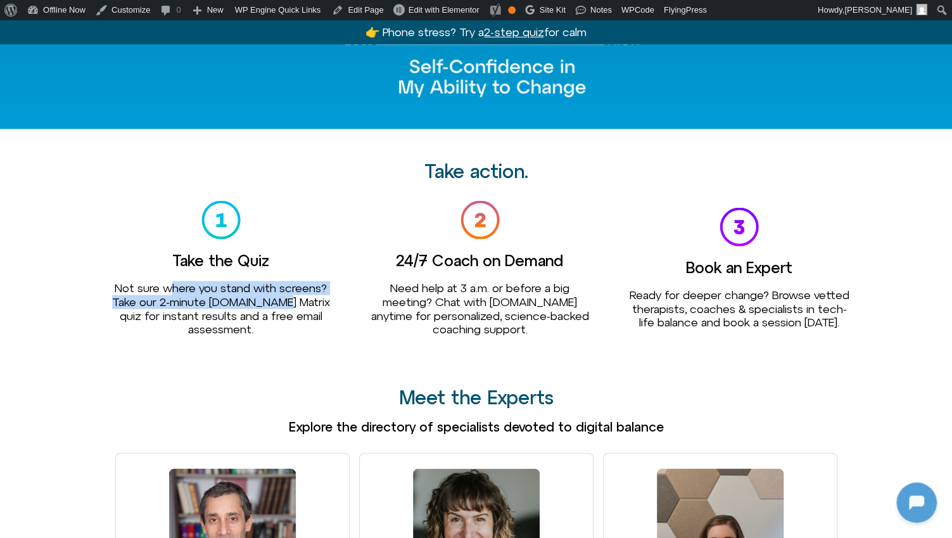
drag, startPoint x: 170, startPoint y: 258, endPoint x: 276, endPoint y: 278, distance: 107.0
click at [276, 281] on span "Not sure where you stand with screens? Take our 2-minute [DOMAIN_NAME] Matrix q…" at bounding box center [221, 308] width 218 height 54
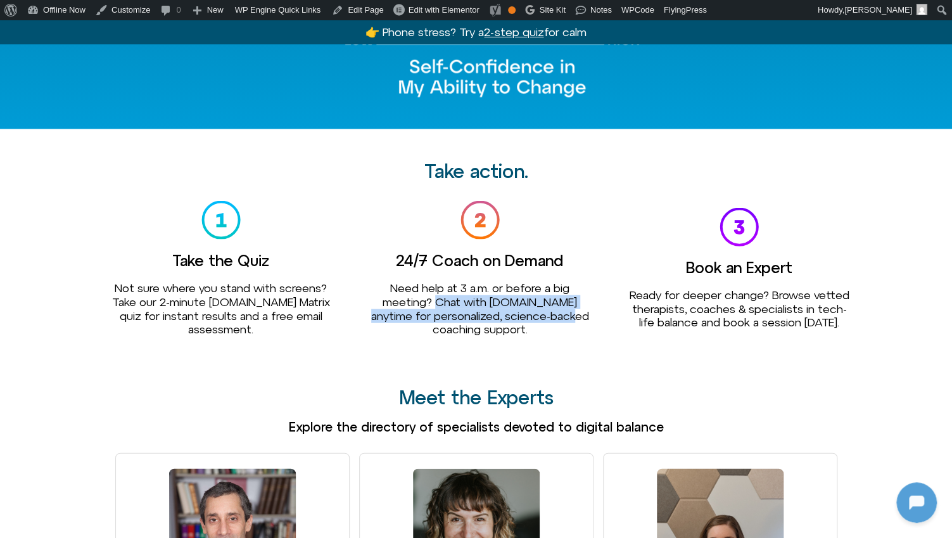
drag, startPoint x: 435, startPoint y: 272, endPoint x: 578, endPoint y: 294, distance: 145.5
click at [578, 294] on div "Need help at 3 a.m. or before a big meeting? Chat with [DOMAIN_NAME] anytime fo…" at bounding box center [479, 308] width 221 height 54
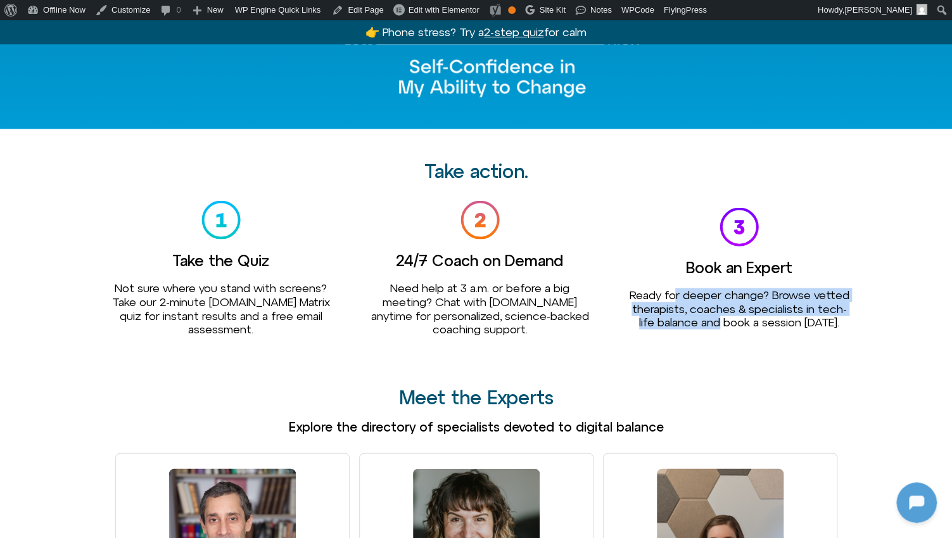
drag, startPoint x: 693, startPoint y: 262, endPoint x: 762, endPoint y: 289, distance: 74.8
click at [762, 289] on span "Ready for deeper change? Browse vetted therapists, coaches & specialists in tec…" at bounding box center [739, 308] width 220 height 41
click at [708, 288] on span "Ready for deeper change? Browse vetted therapists, coaches & specialists in tec…" at bounding box center [739, 308] width 220 height 41
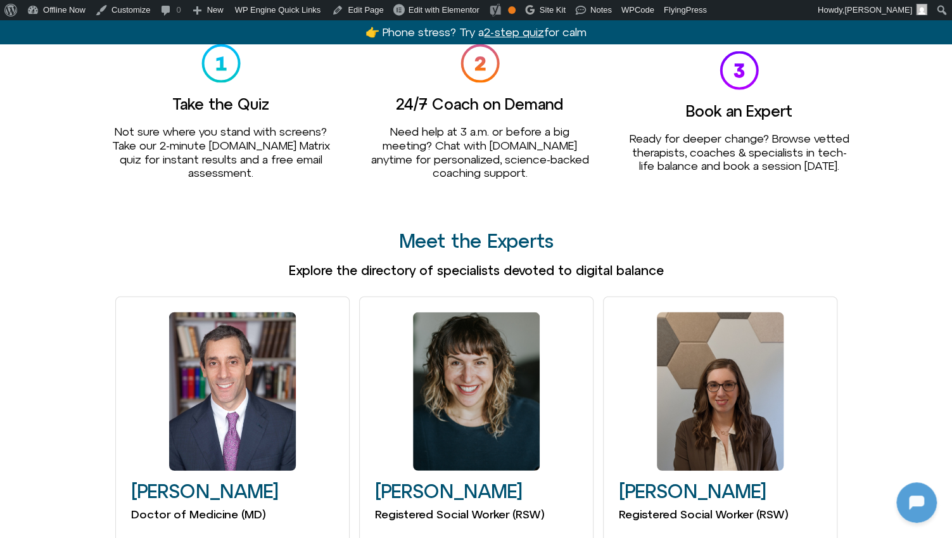
scroll to position [1242, 0]
